Goal: Task Accomplishment & Management: Manage account settings

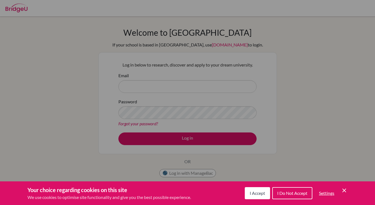
click at [290, 193] on span "I Do Not Accept" at bounding box center [292, 193] width 30 height 5
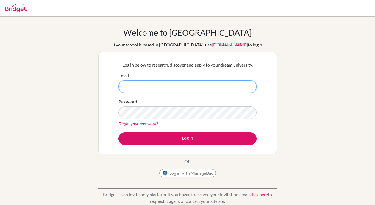
click at [165, 84] on input "Email" at bounding box center [188, 86] width 138 height 13
click at [201, 173] on button "Log in with ManageBac" at bounding box center [187, 173] width 57 height 8
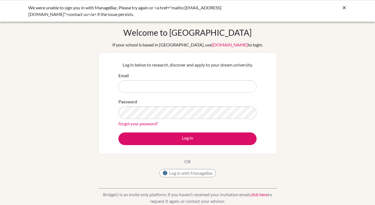
click at [181, 87] on input "Email" at bounding box center [188, 86] width 138 height 13
type input "s"
type input "[EMAIL_ADDRESS][DOMAIN_NAME]"
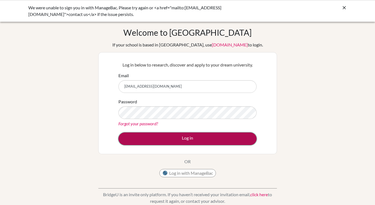
click at [202, 140] on button "Log in" at bounding box center [188, 139] width 138 height 13
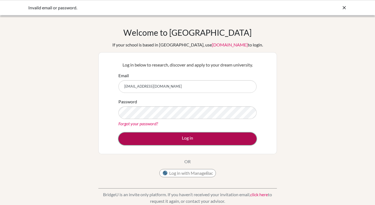
click at [170, 135] on button "Log in" at bounding box center [188, 139] width 138 height 13
